Goal: Check status: Check status

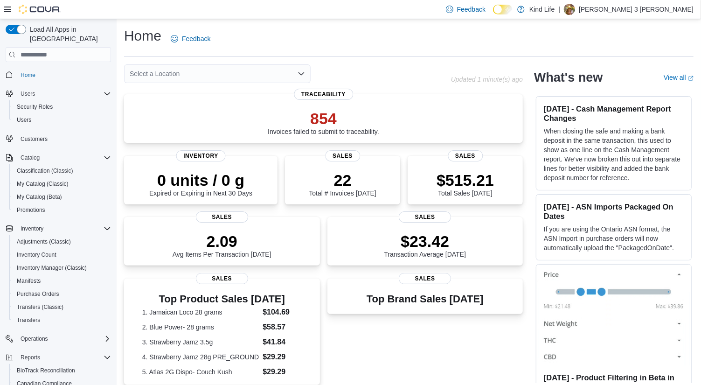
drag, startPoint x: 498, startPoint y: 173, endPoint x: 421, endPoint y: 77, distance: 122.7
click at [499, 173] on div "$515.21 Total Sales Today" at bounding box center [465, 182] width 100 height 30
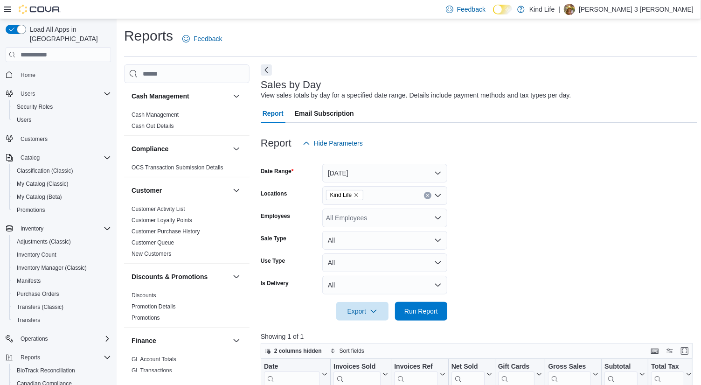
click at [551, 238] on form "Date Range [DATE] Locations Kind Life Employees All Employees Sale Type All Use…" at bounding box center [479, 237] width 437 height 168
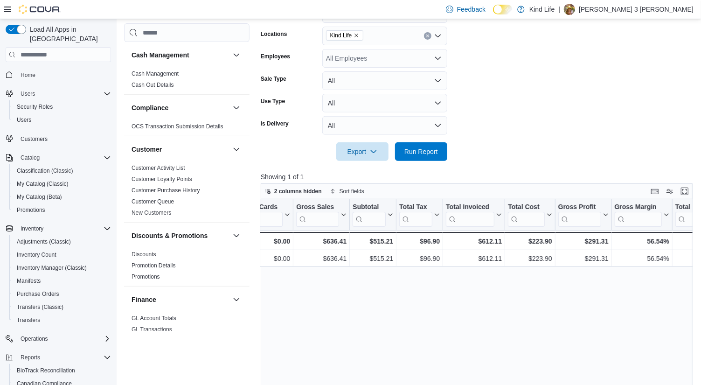
scroll to position [0, 251]
